Goal: Check status: Check status

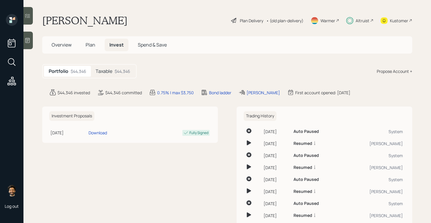
click at [115, 72] on div "$44,346" at bounding box center [123, 71] width 16 height 6
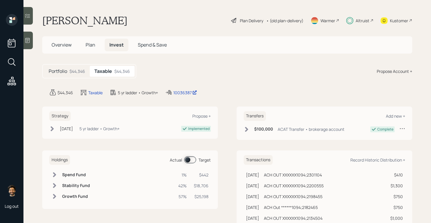
scroll to position [14, 0]
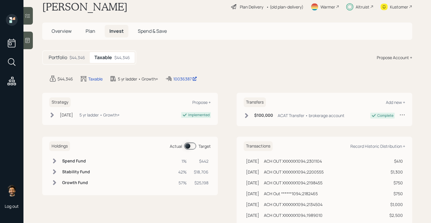
click at [357, 6] on div "Altruist" at bounding box center [363, 7] width 14 height 6
